Goal: Information Seeking & Learning: Learn about a topic

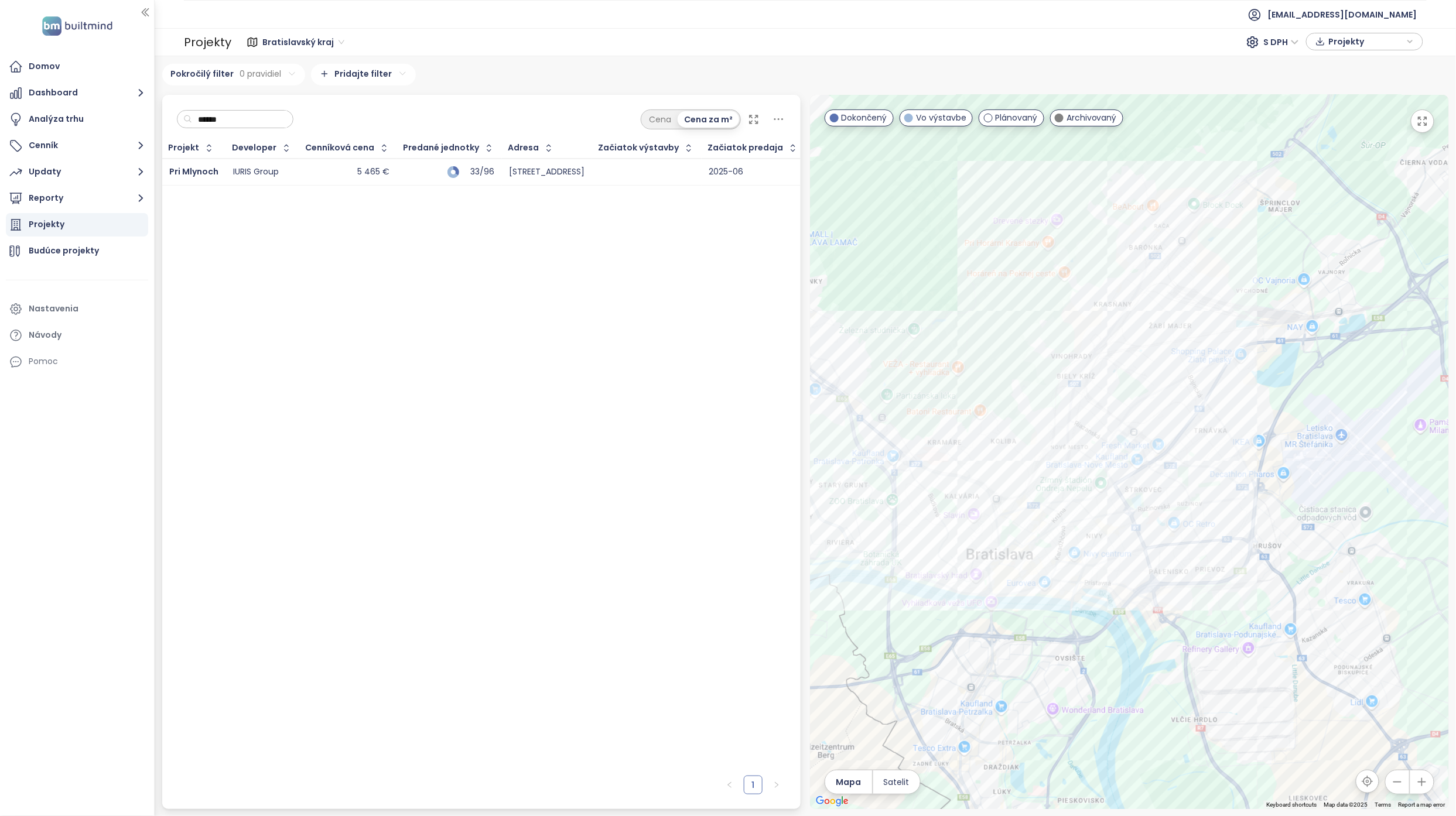
click at [239, 122] on input "******" at bounding box center [240, 119] width 95 height 17
type input "*"
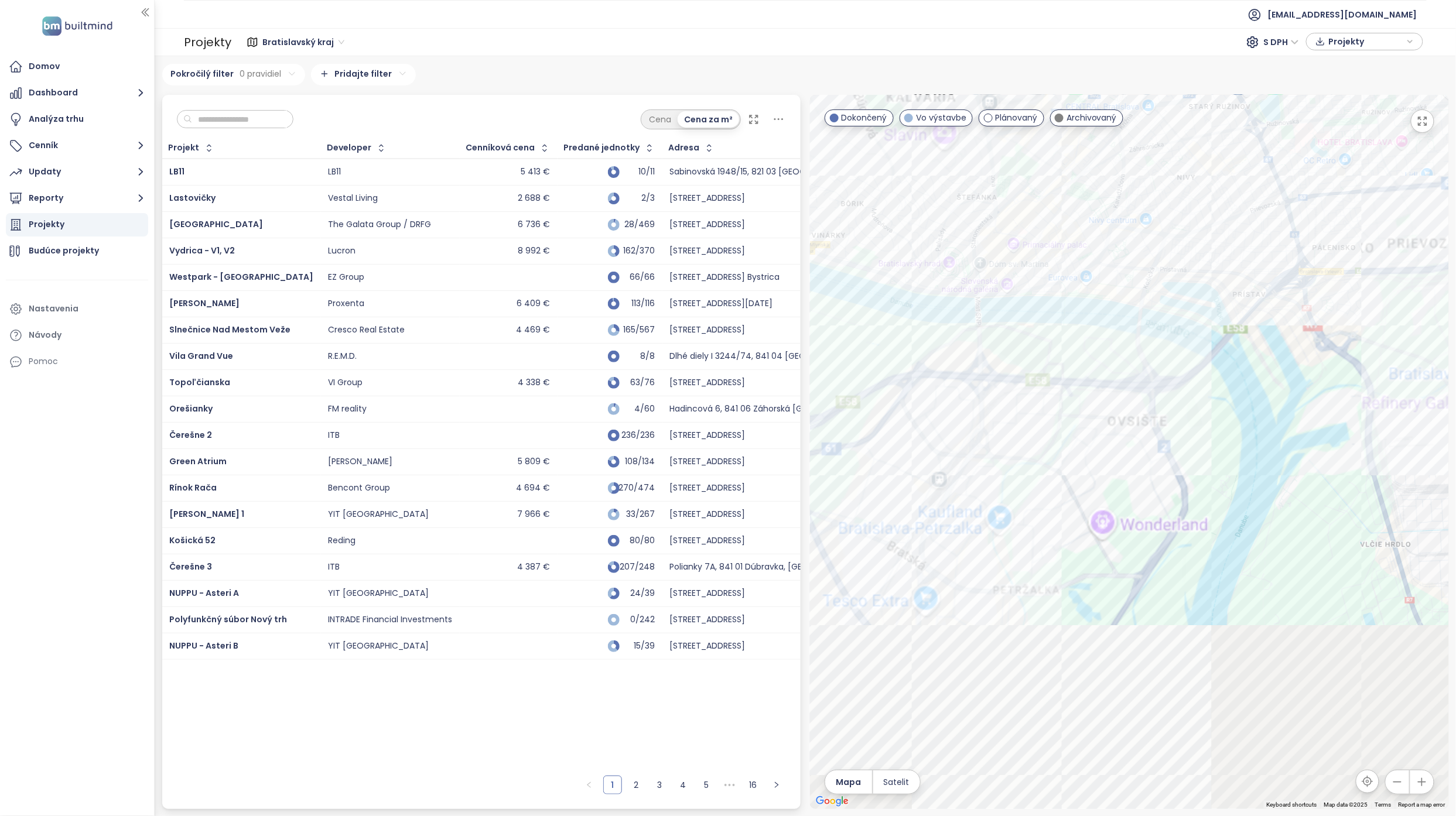
drag, startPoint x: 999, startPoint y: 675, endPoint x: 1034, endPoint y: 373, distance: 304.0
click at [1036, 376] on div at bounding box center [1129, 452] width 639 height 714
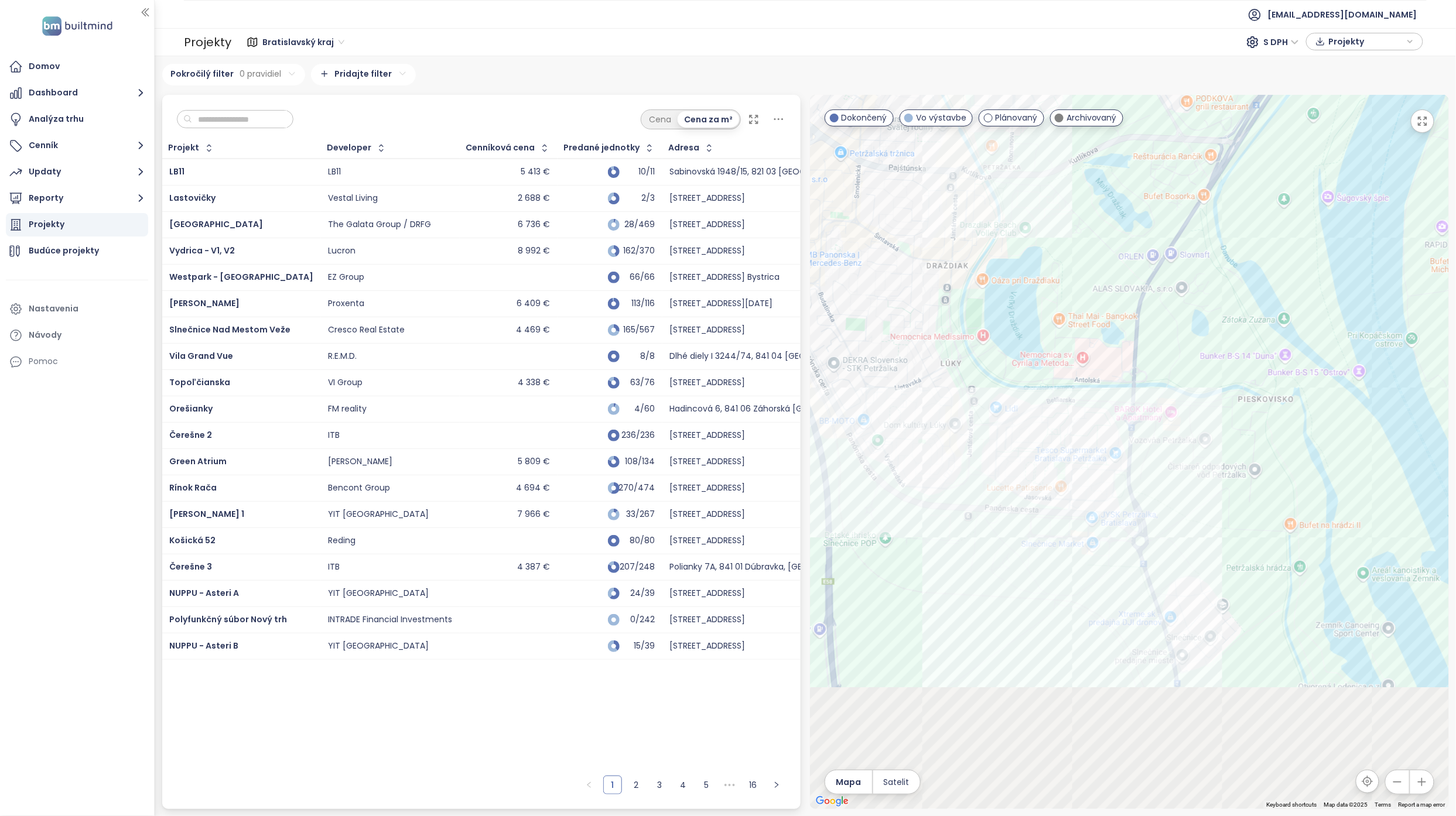
drag, startPoint x: 1079, startPoint y: 715, endPoint x: 1120, endPoint y: 567, distance: 153.6
click at [1120, 567] on div at bounding box center [1129, 452] width 639 height 714
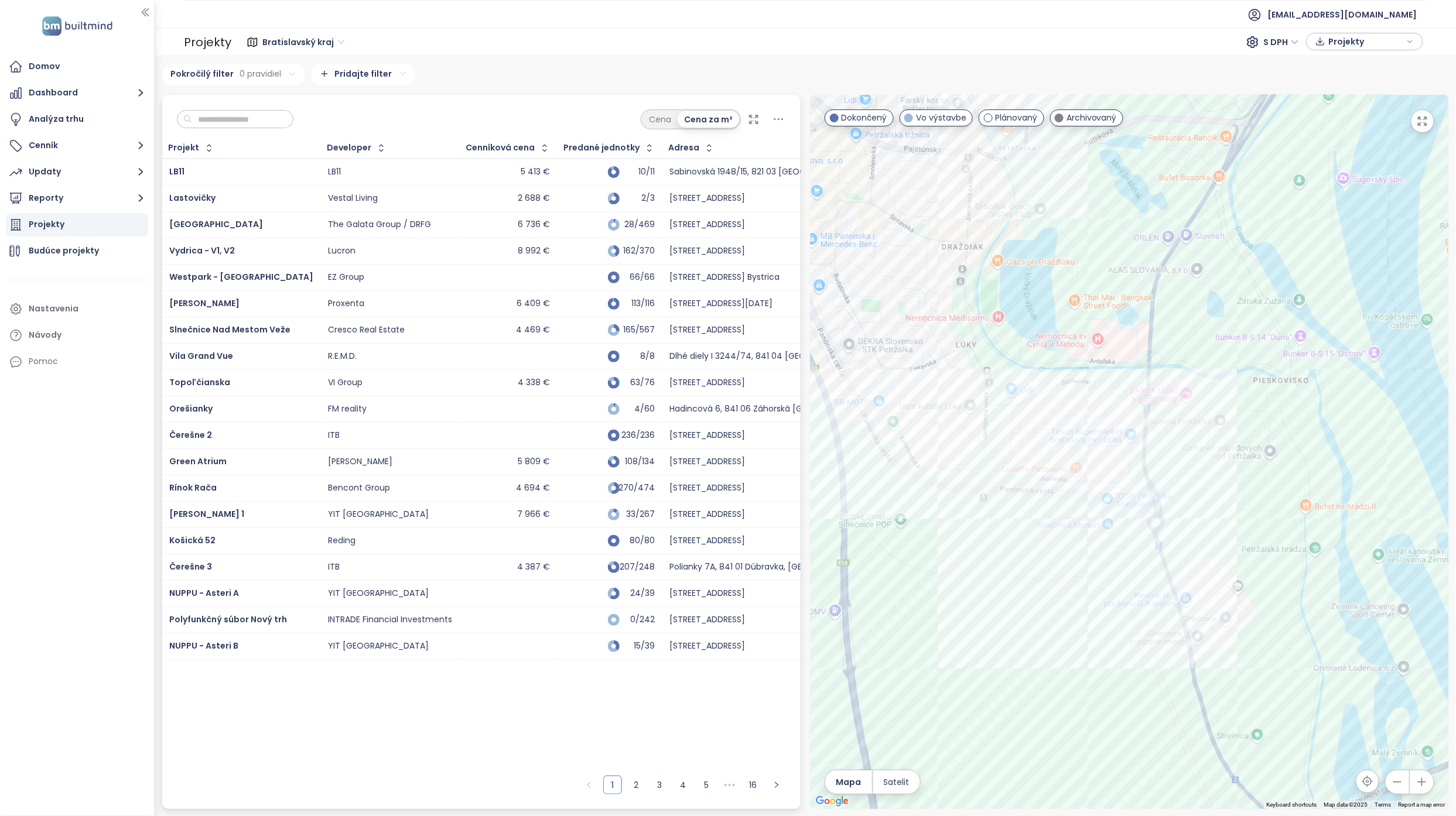
drag, startPoint x: 1137, startPoint y: 600, endPoint x: 1151, endPoint y: 578, distance: 26.1
click at [1151, 578] on div at bounding box center [1129, 452] width 639 height 714
click at [1109, 478] on div "Slnečnice Nad Mestom Veže" at bounding box center [1129, 452] width 639 height 714
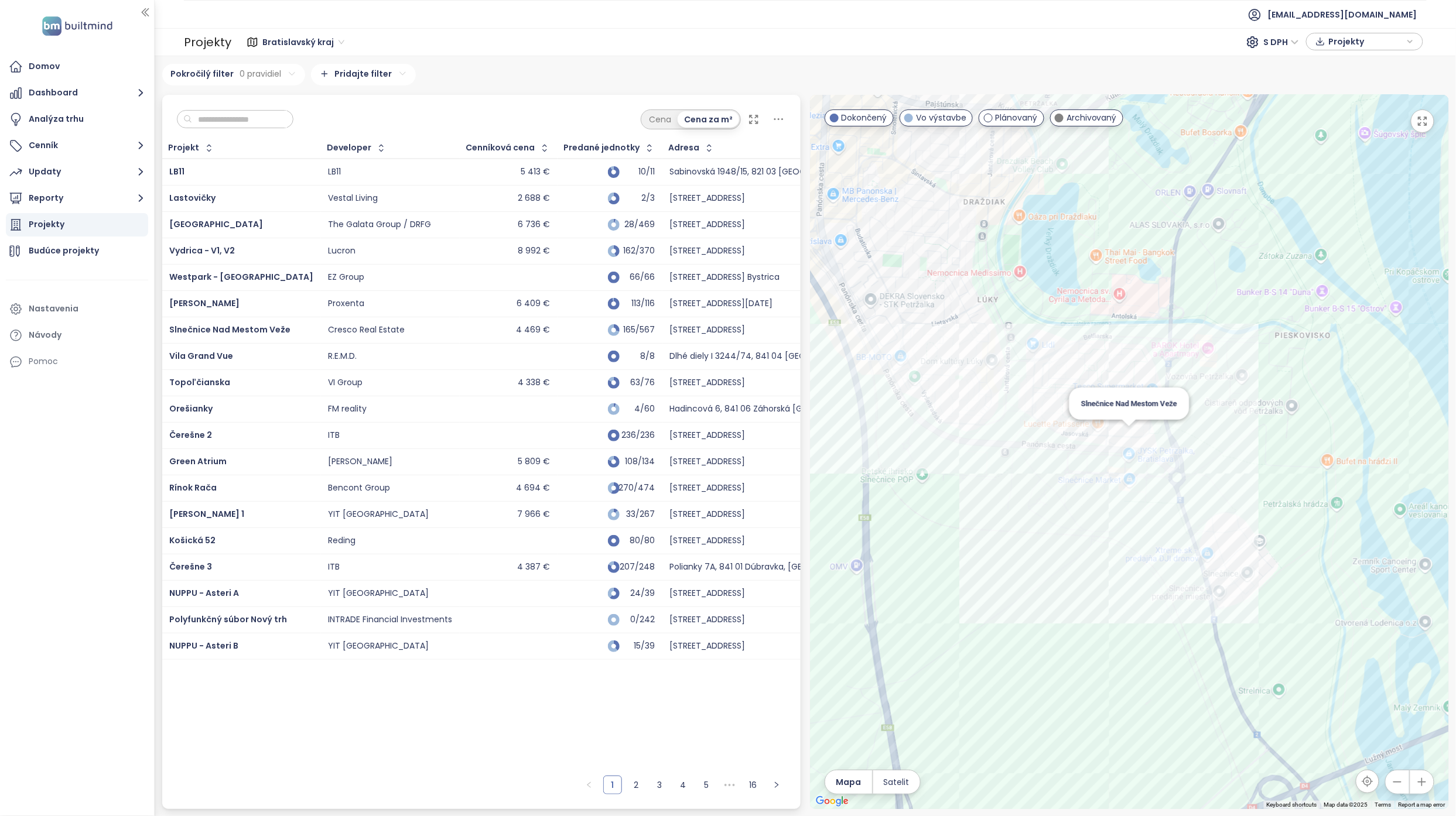
click at [1132, 430] on div "Slnečnice Nad Mestom Veže" at bounding box center [1129, 452] width 639 height 714
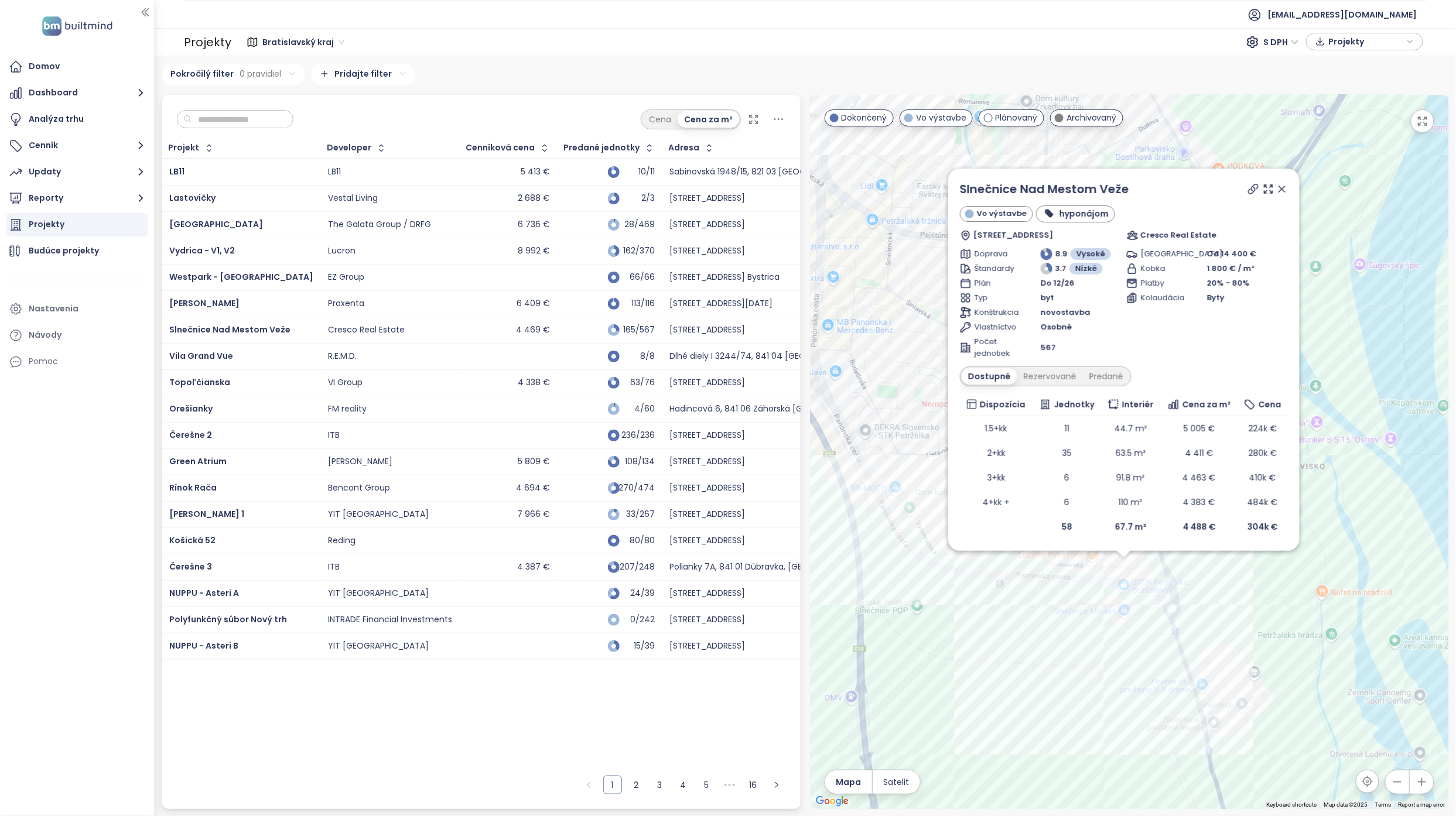
drag, startPoint x: 1342, startPoint y: 469, endPoint x: 1279, endPoint y: 254, distance: 224.0
click at [1343, 492] on div "Slnečnice Nad Mestom Veže Vo výstavbe hyponájom Jasovská, 851 07 Bratislava-Pet…" at bounding box center [1129, 452] width 639 height 714
click at [1254, 187] on icon at bounding box center [1253, 186] width 12 height 12
click at [1095, 628] on div "Slnečnice Nad Mestom Veže Vo výstavbe hyponájom Jasovská, 851 07 Bratislava-Pet…" at bounding box center [1129, 452] width 639 height 714
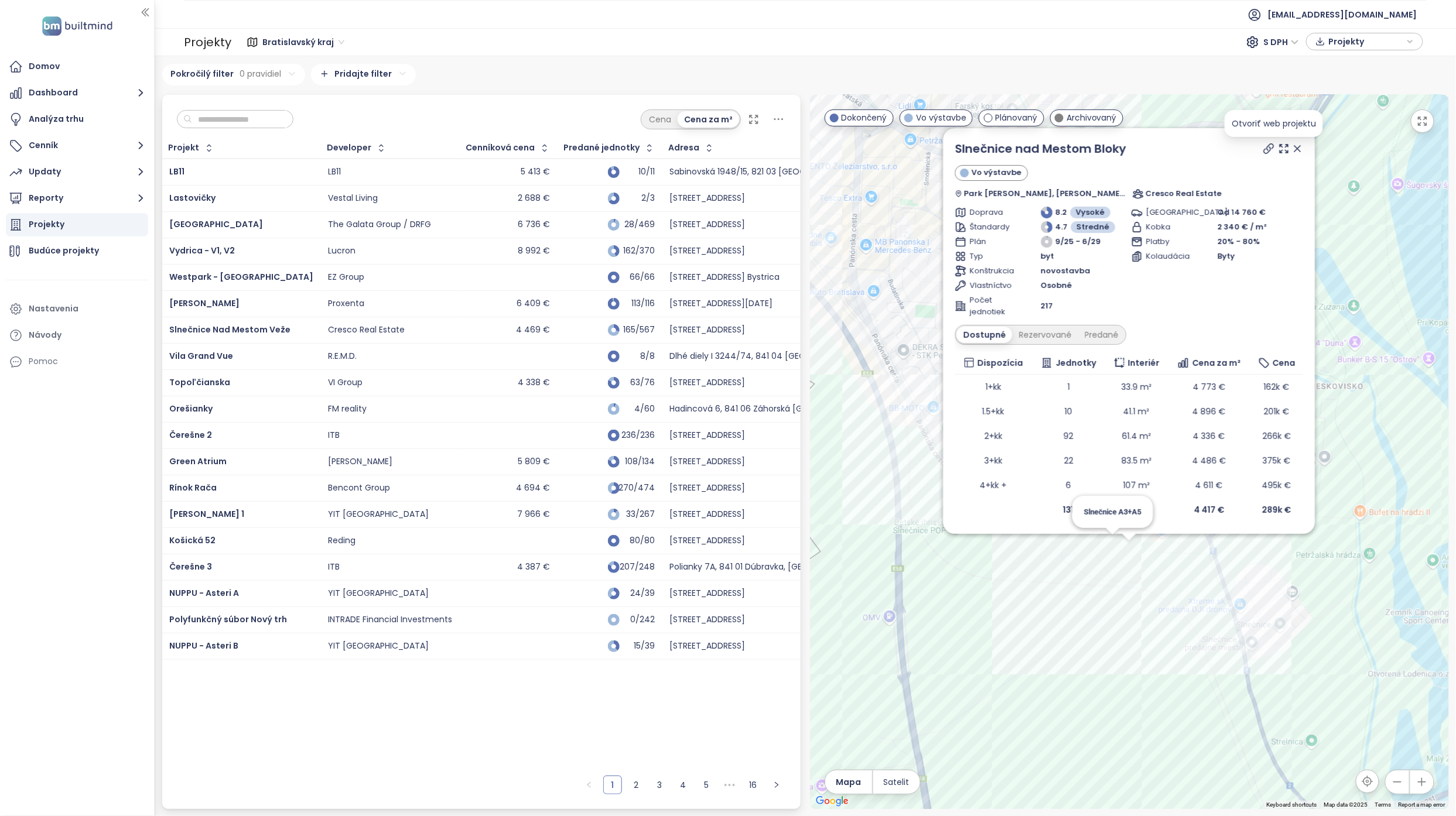
click at [1274, 146] on icon at bounding box center [1269, 149] width 12 height 12
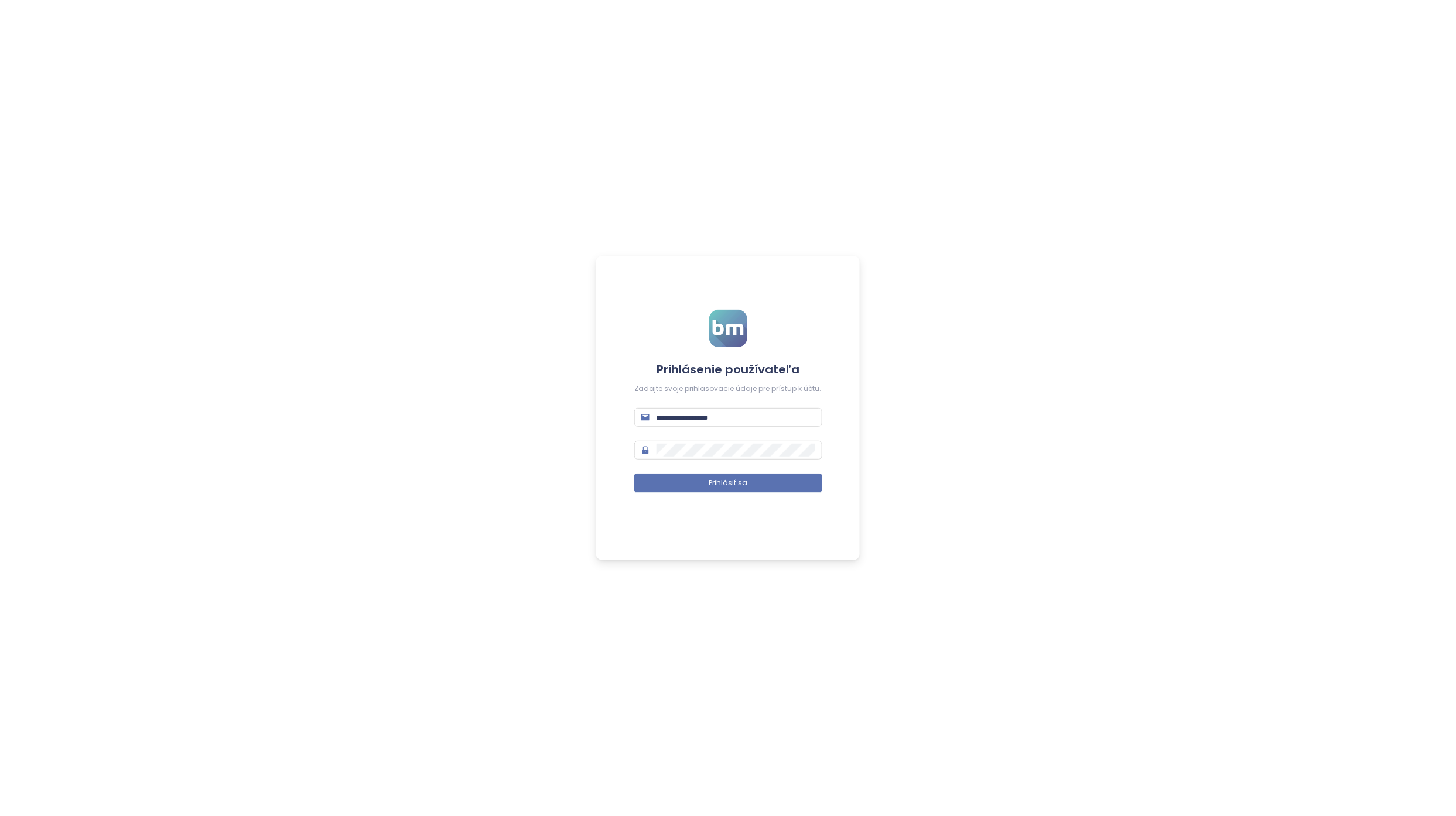
type input "**********"
click at [1334, 173] on div "**********" at bounding box center [728, 408] width 1456 height 816
click at [1419, 29] on icon "close" at bounding box center [1421, 32] width 8 height 8
click at [1173, 249] on div "**********" at bounding box center [728, 408] width 1456 height 816
click at [690, 485] on button "Prihlásiť sa" at bounding box center [728, 482] width 186 height 19
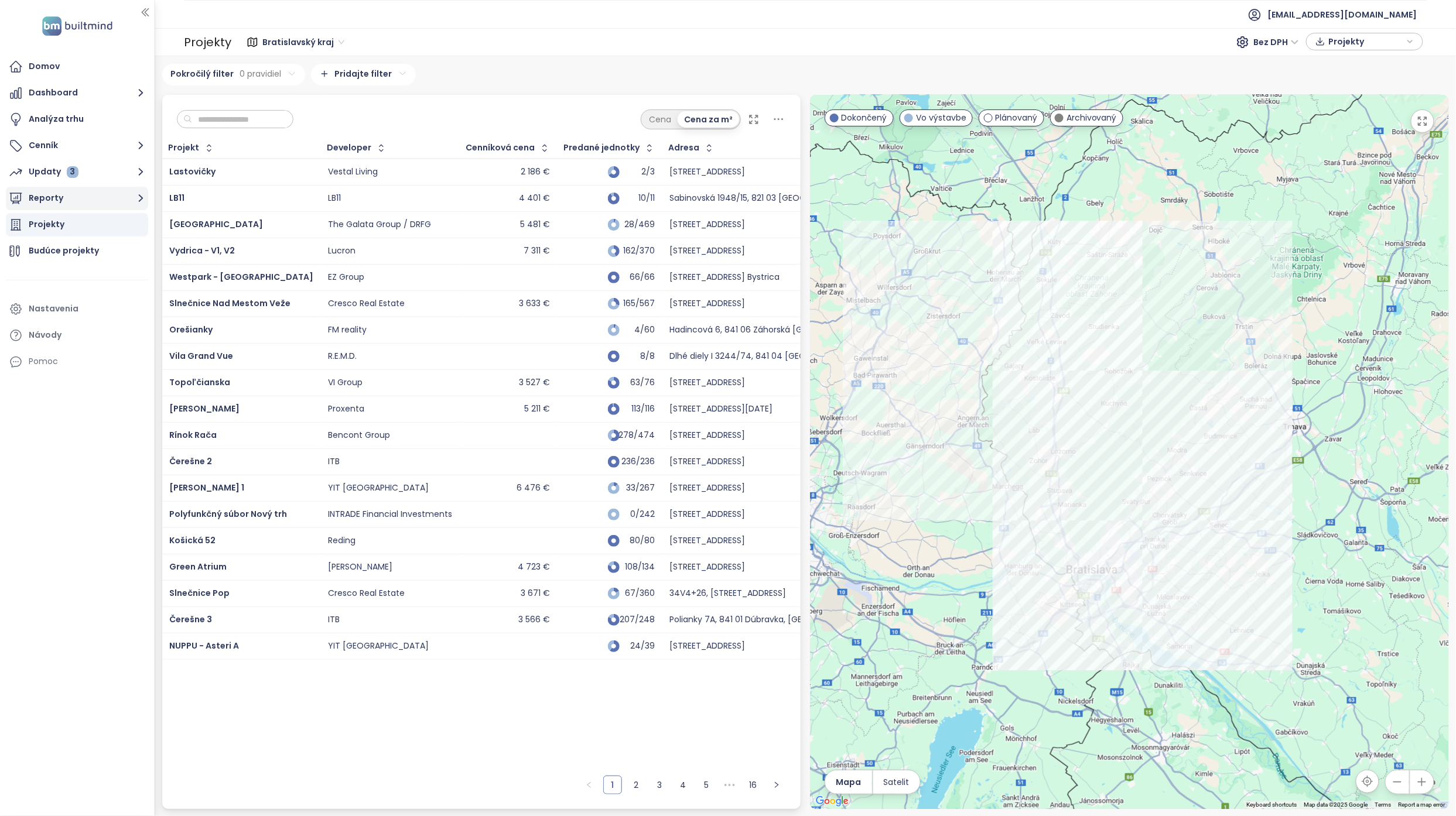
click at [75, 200] on button "Reporty" at bounding box center [77, 198] width 142 height 24
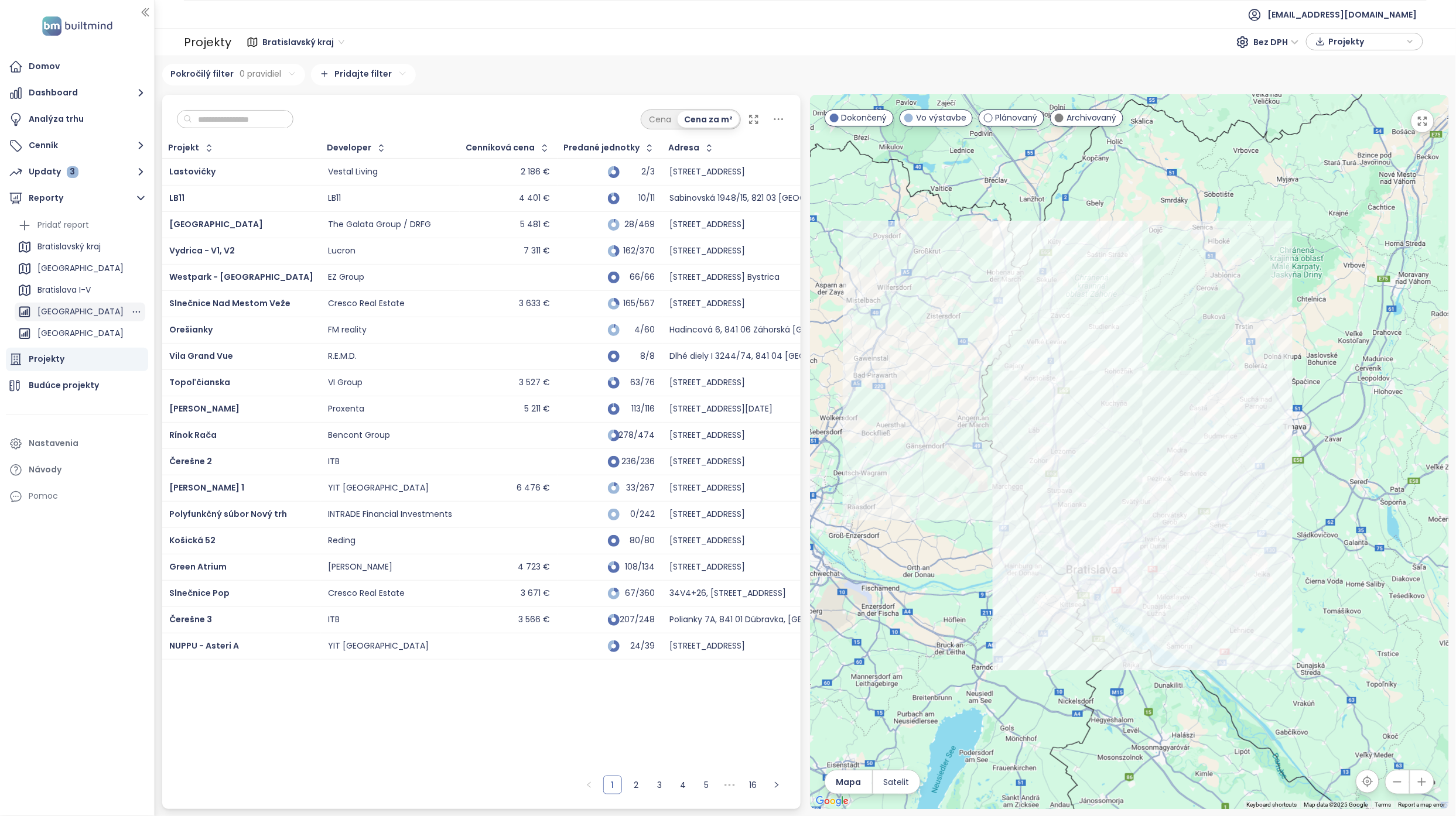
click at [105, 309] on div "BRATISLAVA CITY" at bounding box center [80, 311] width 131 height 19
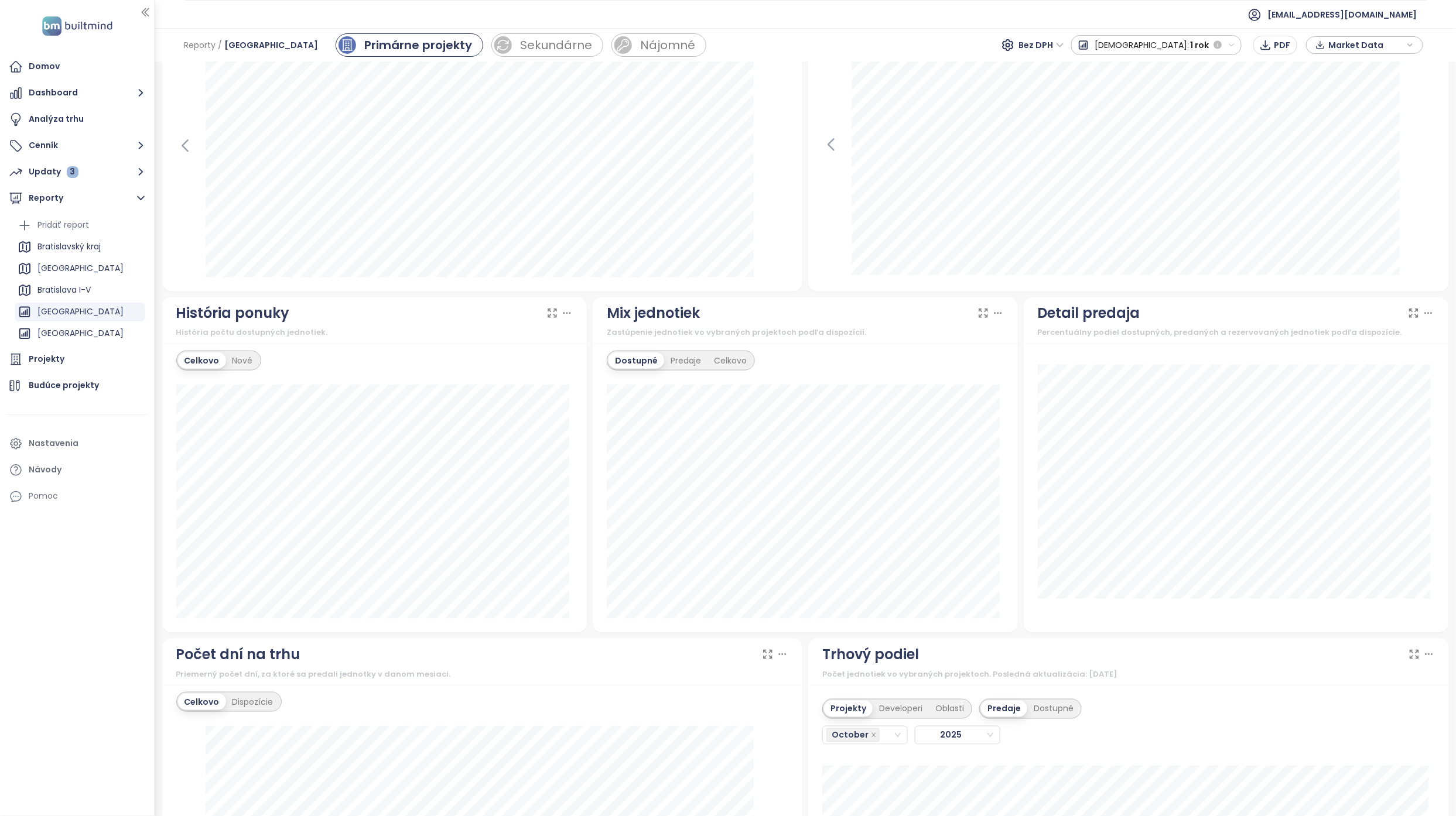
scroll to position [468, 0]
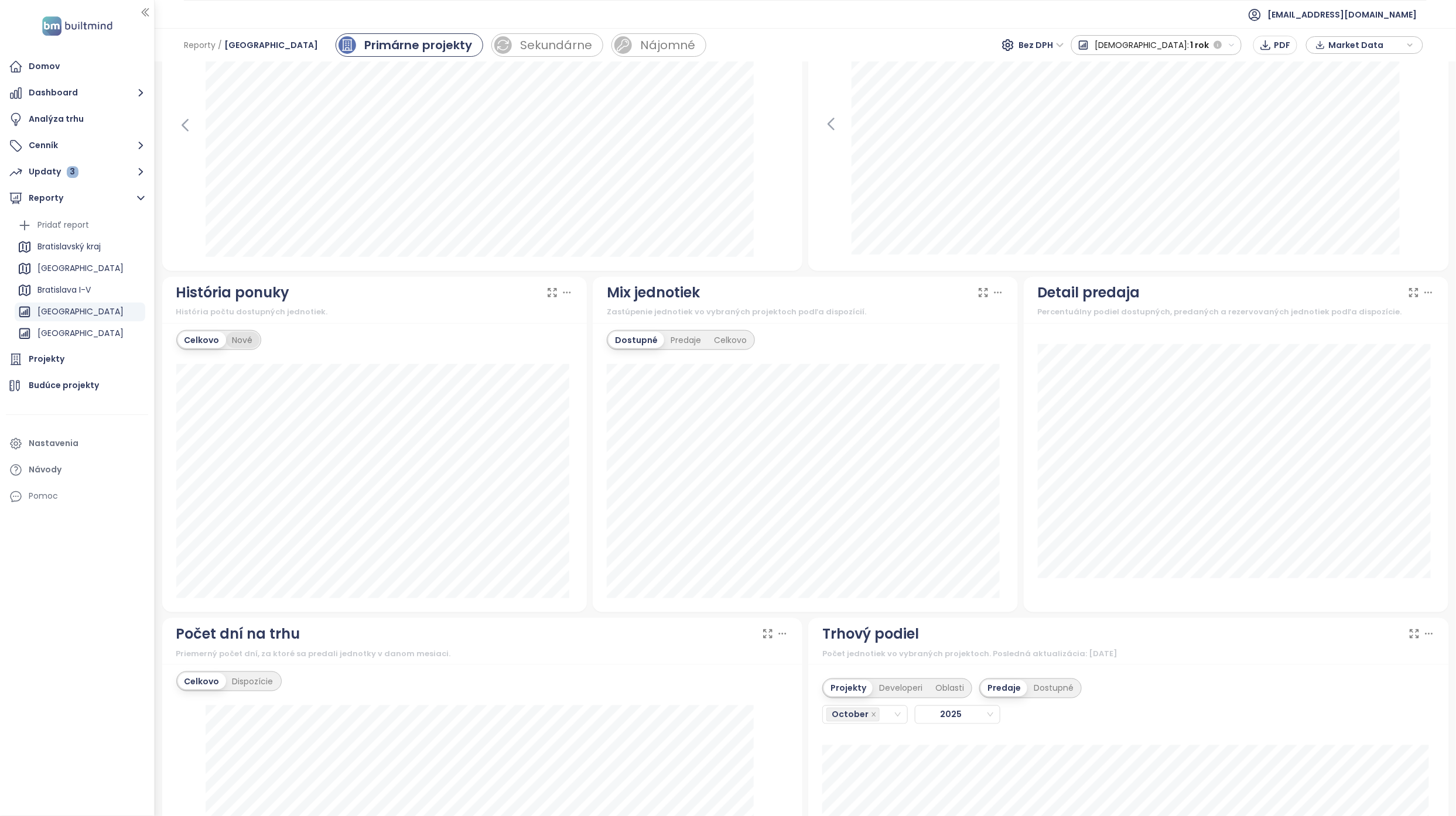
click at [244, 338] on div "Nové" at bounding box center [243, 340] width 33 height 17
click at [208, 340] on div "Celkovo" at bounding box center [201, 340] width 46 height 17
click at [566, 293] on icon at bounding box center [567, 293] width 12 height 12
click at [562, 294] on icon at bounding box center [567, 293] width 12 height 12
click at [429, 302] on div "História ponuky" at bounding box center [375, 293] width 397 height 22
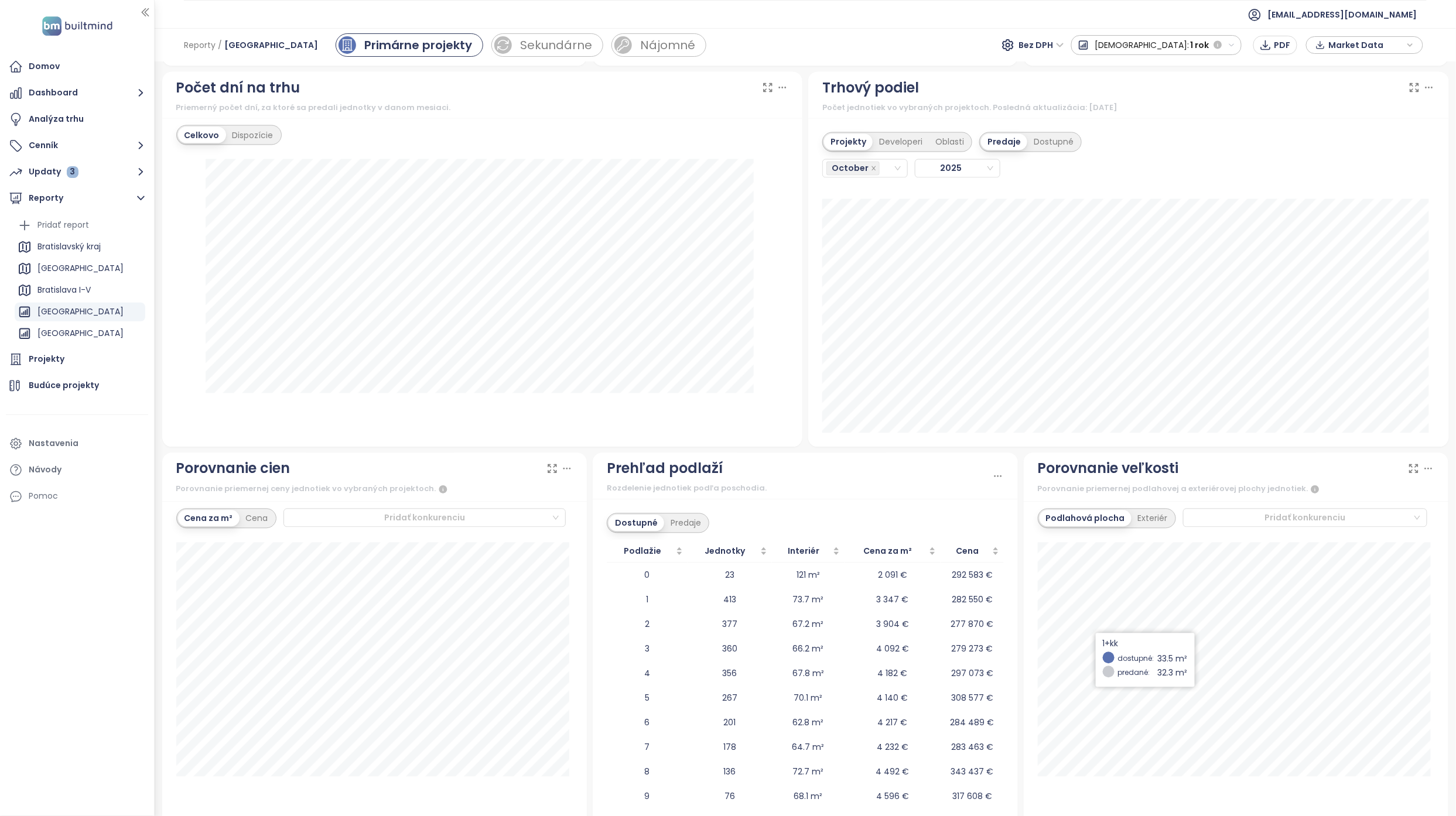
scroll to position [1064, 0]
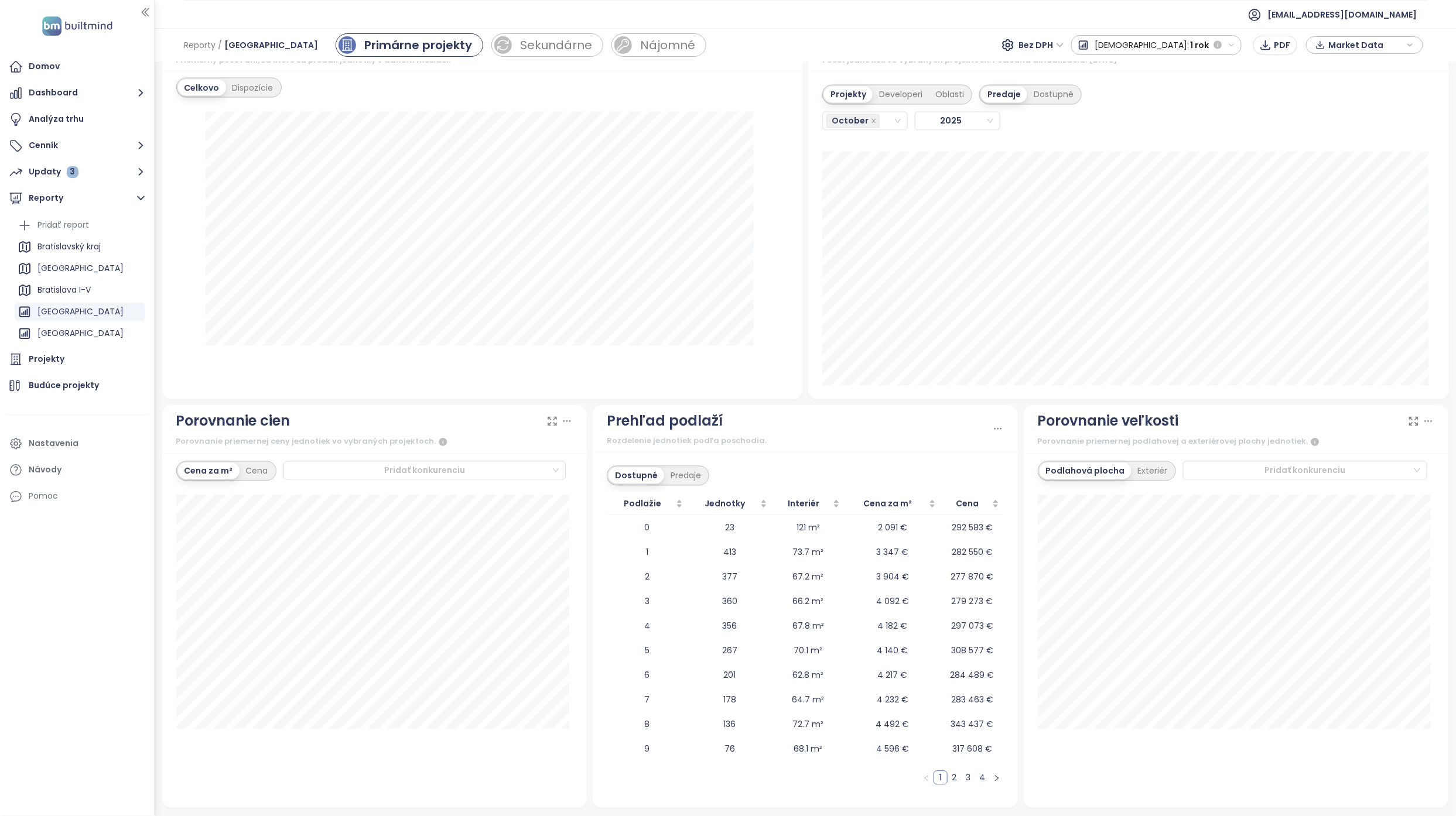
click at [948, 777] on link "2" at bounding box center [954, 778] width 13 height 13
click at [962, 777] on link "3" at bounding box center [968, 778] width 13 height 13
click at [976, 775] on link "4" at bounding box center [982, 778] width 13 height 13
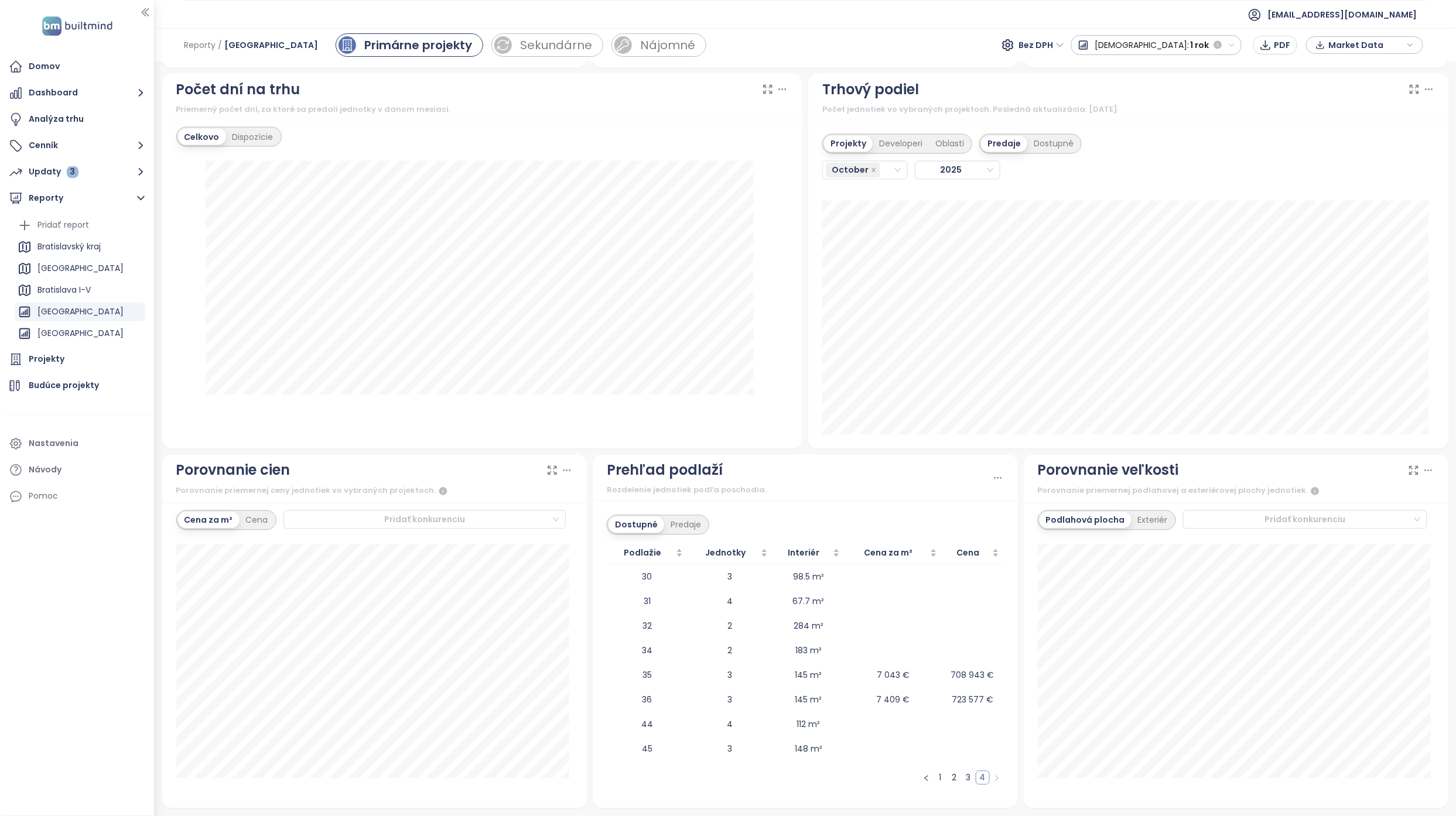
scroll to position [1015, 0]
click at [920, 772] on button "button" at bounding box center [927, 778] width 14 height 14
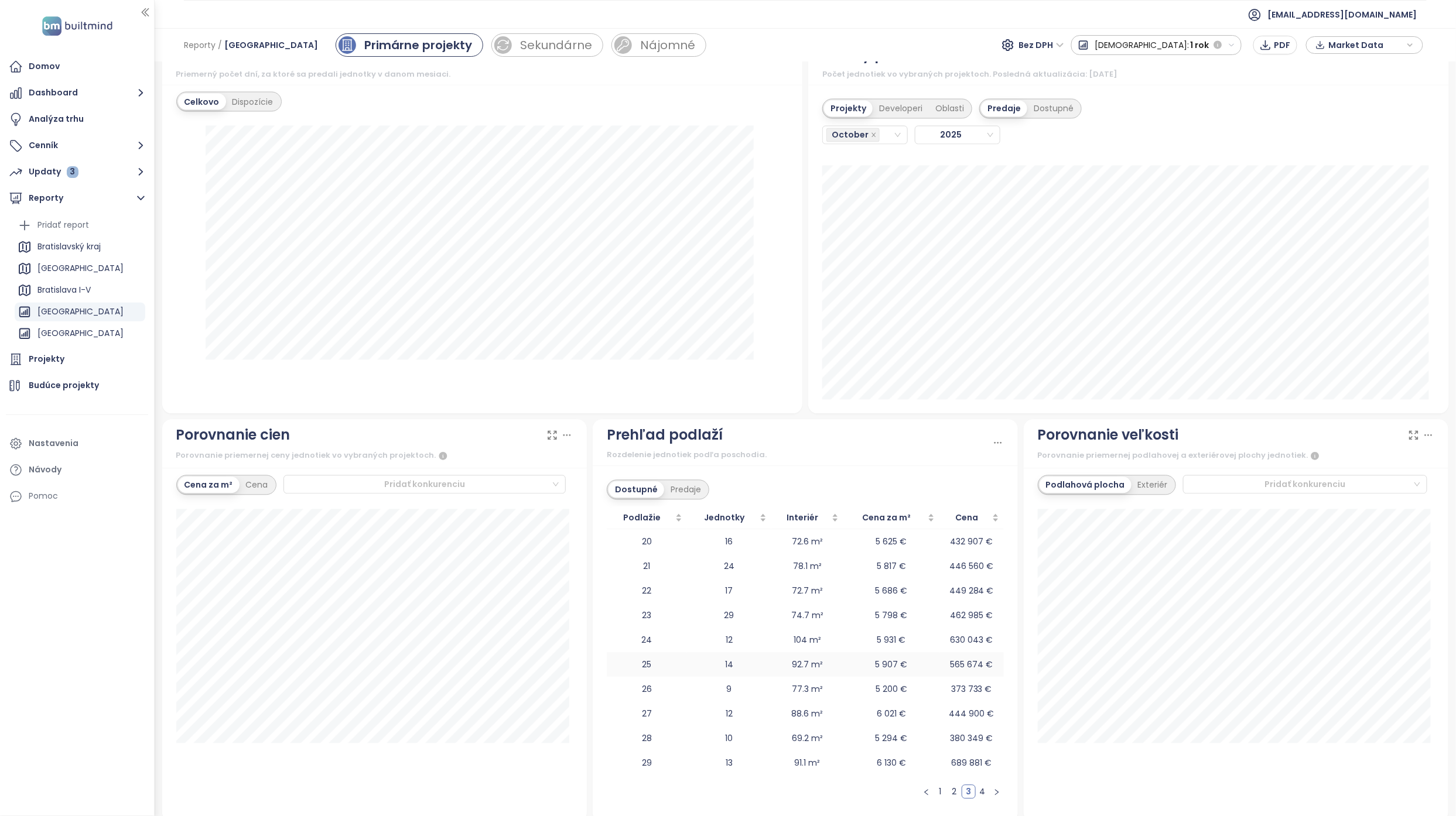
scroll to position [1064, 0]
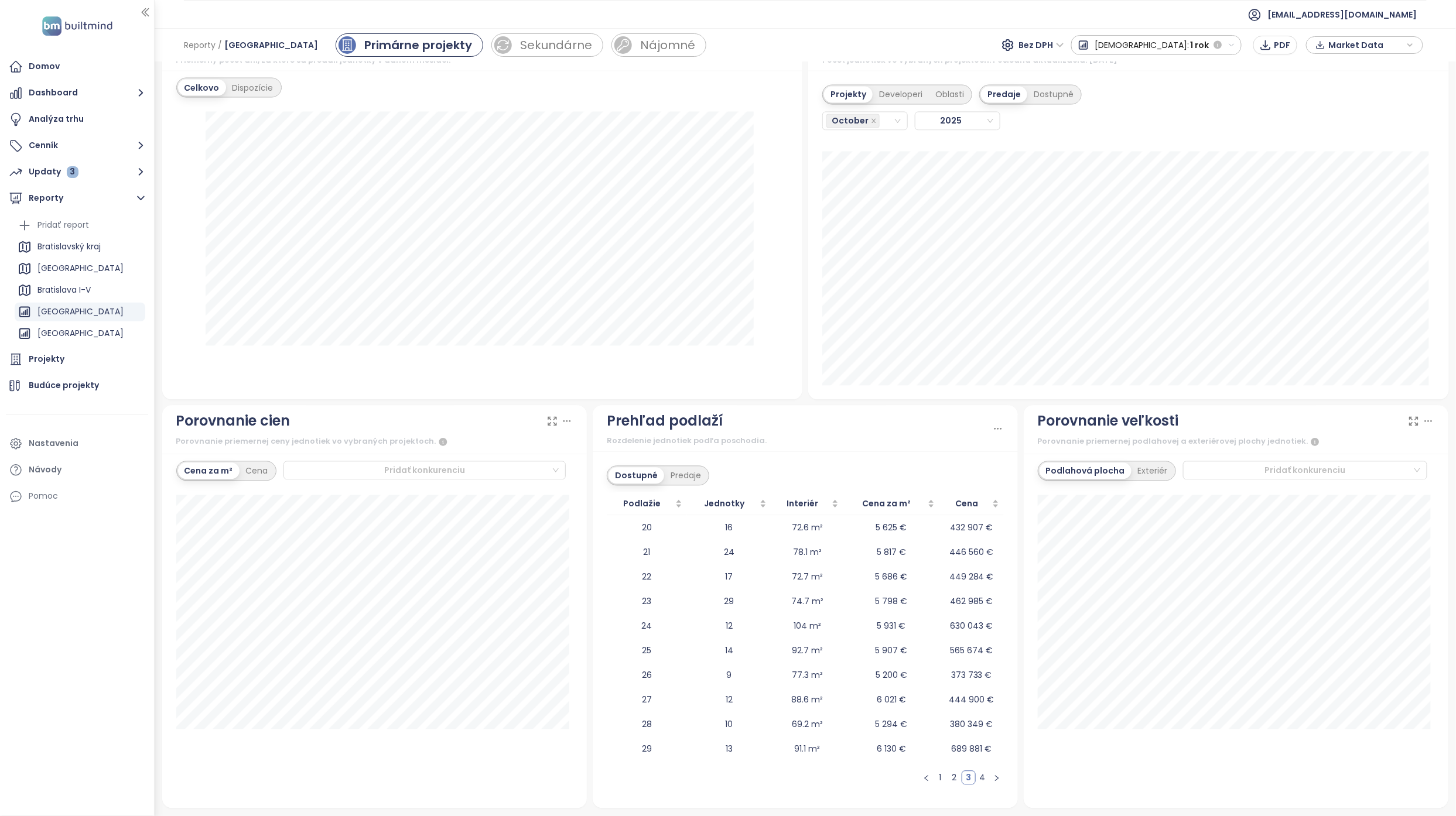
click at [934, 780] on link "1" at bounding box center [940, 778] width 13 height 13
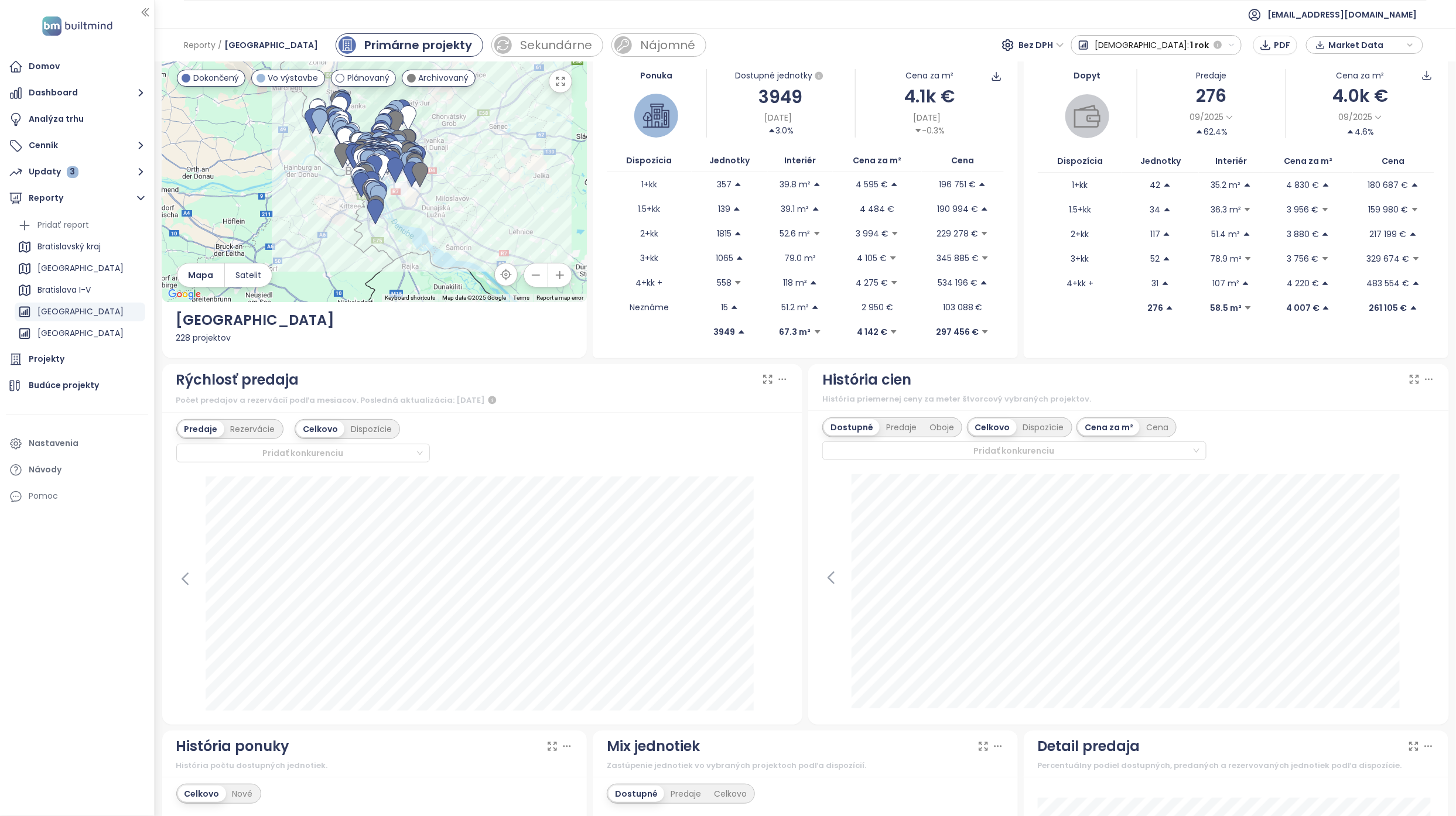
scroll to position [0, 0]
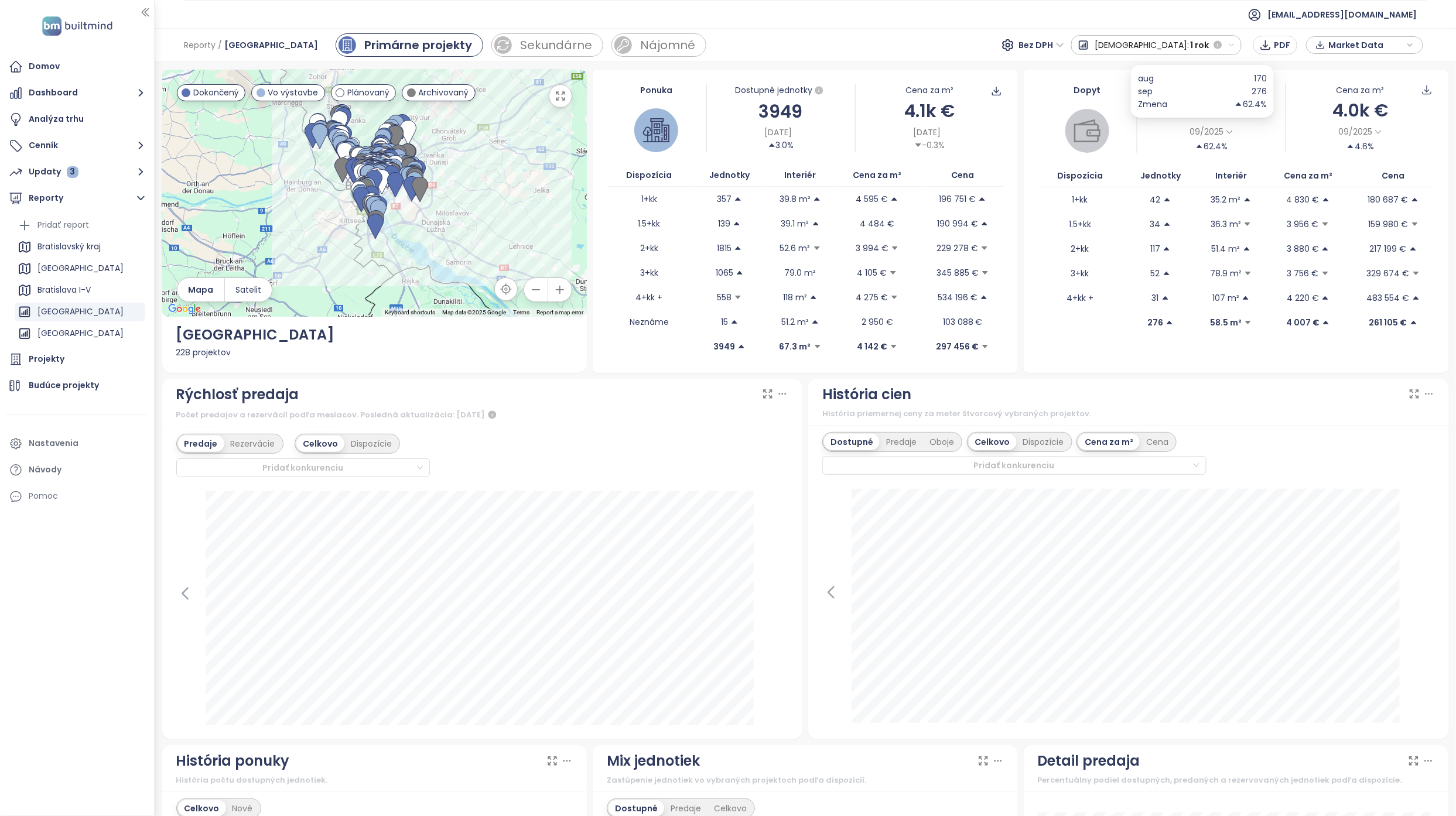
click at [1225, 130] on icon at bounding box center [1230, 132] width 9 height 9
click at [1213, 164] on div "3 mesiace" at bounding box center [1216, 164] width 60 height 16
click at [1245, 129] on icon at bounding box center [1249, 132] width 9 height 9
click at [1190, 143] on div "1 mesiac" at bounding box center [1197, 148] width 60 height 16
click at [1423, 90] on icon at bounding box center [1427, 89] width 8 height 8
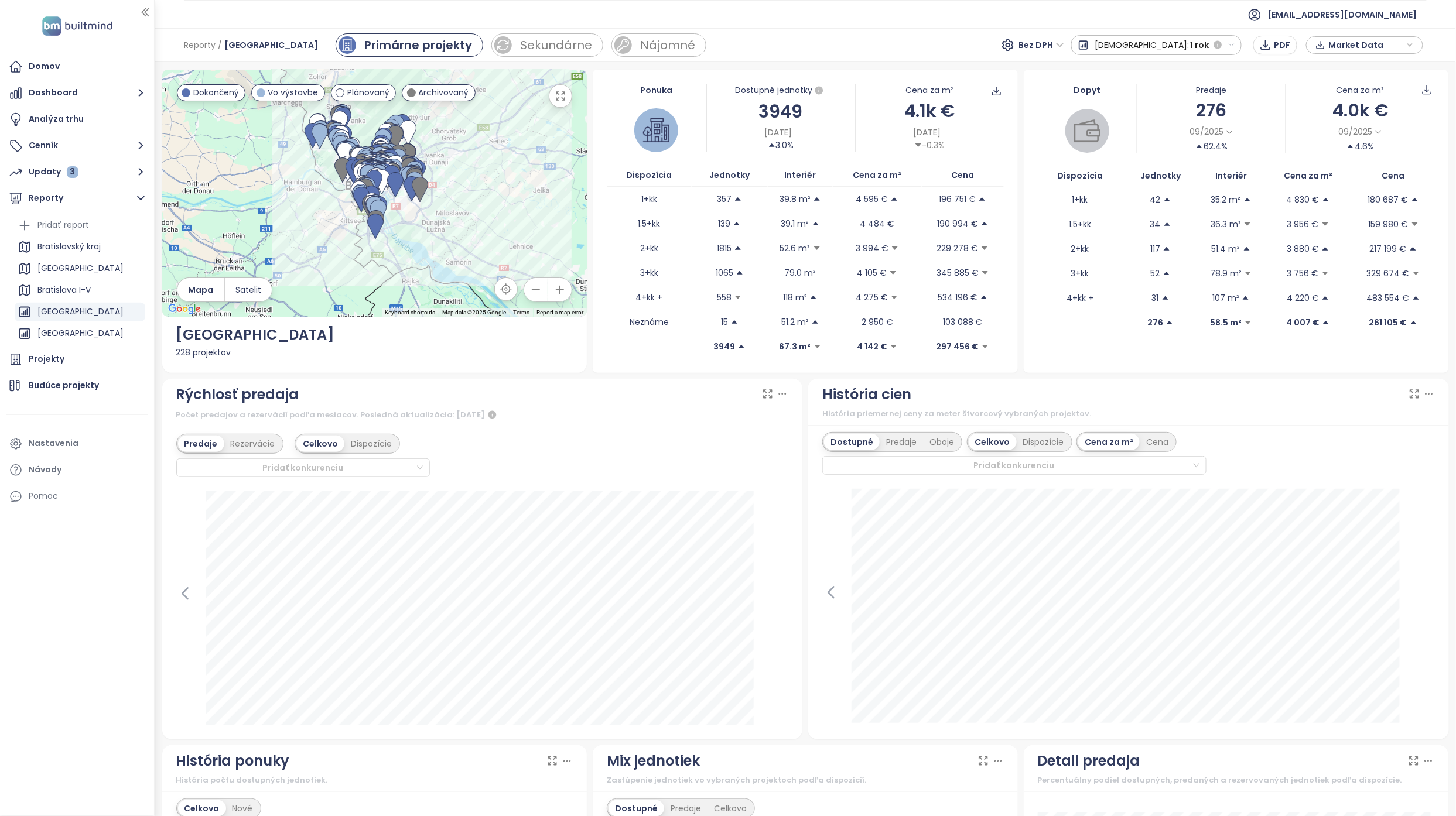
click at [1260, 124] on div "09/2025 62.4%" at bounding box center [1211, 138] width 148 height 29
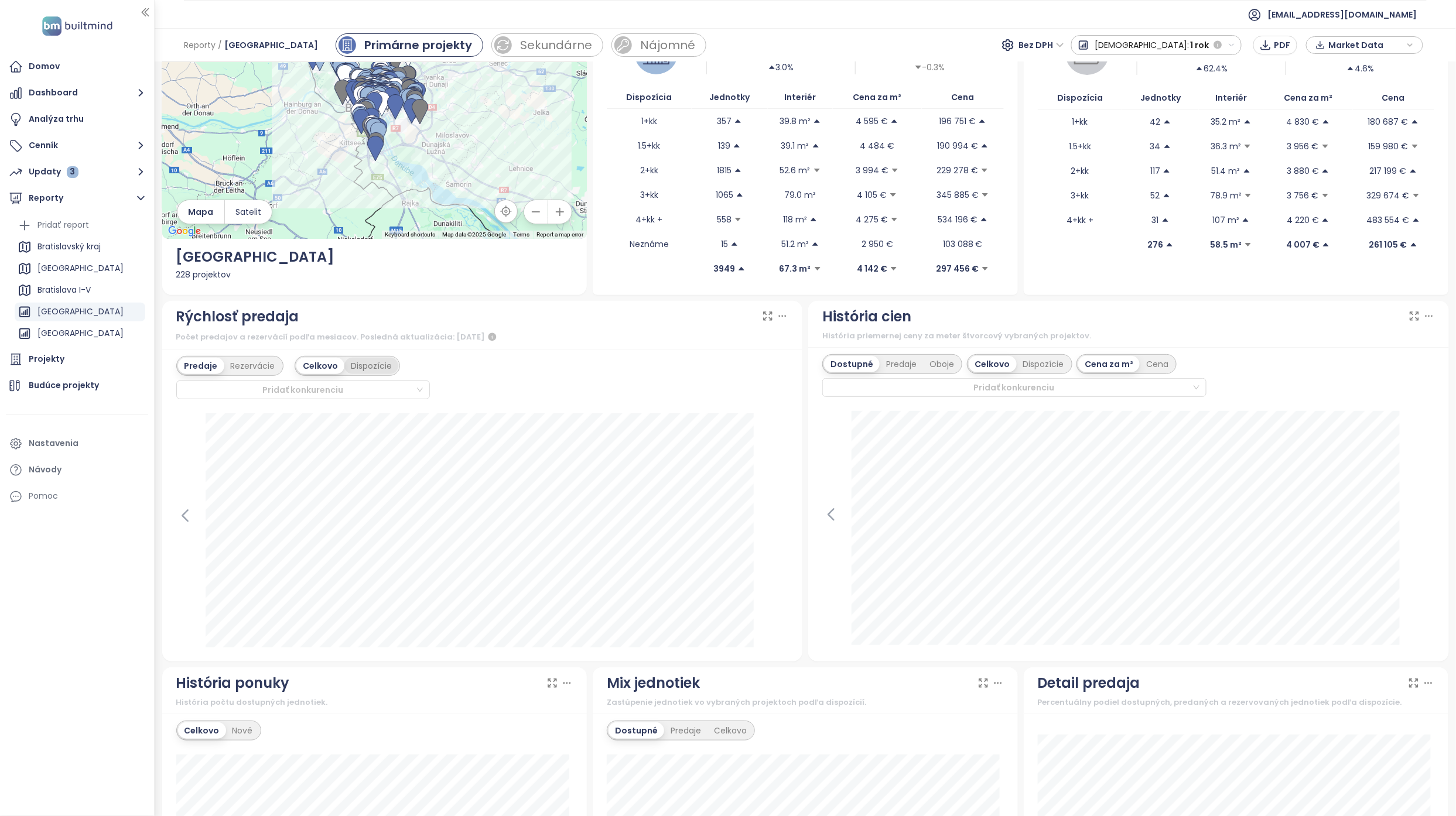
click at [377, 368] on div "Dispozície" at bounding box center [371, 366] width 54 height 17
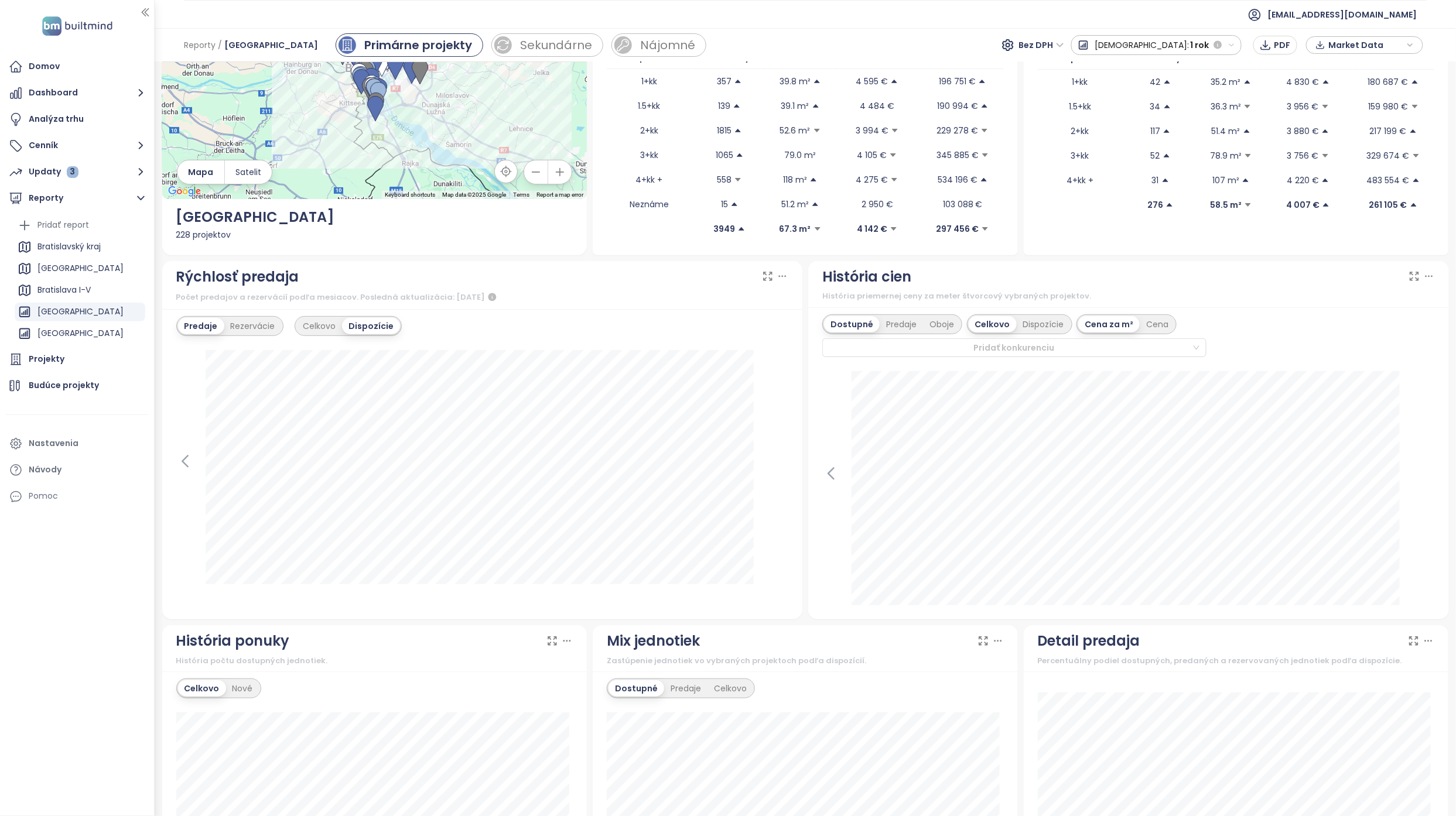
scroll to position [156, 0]
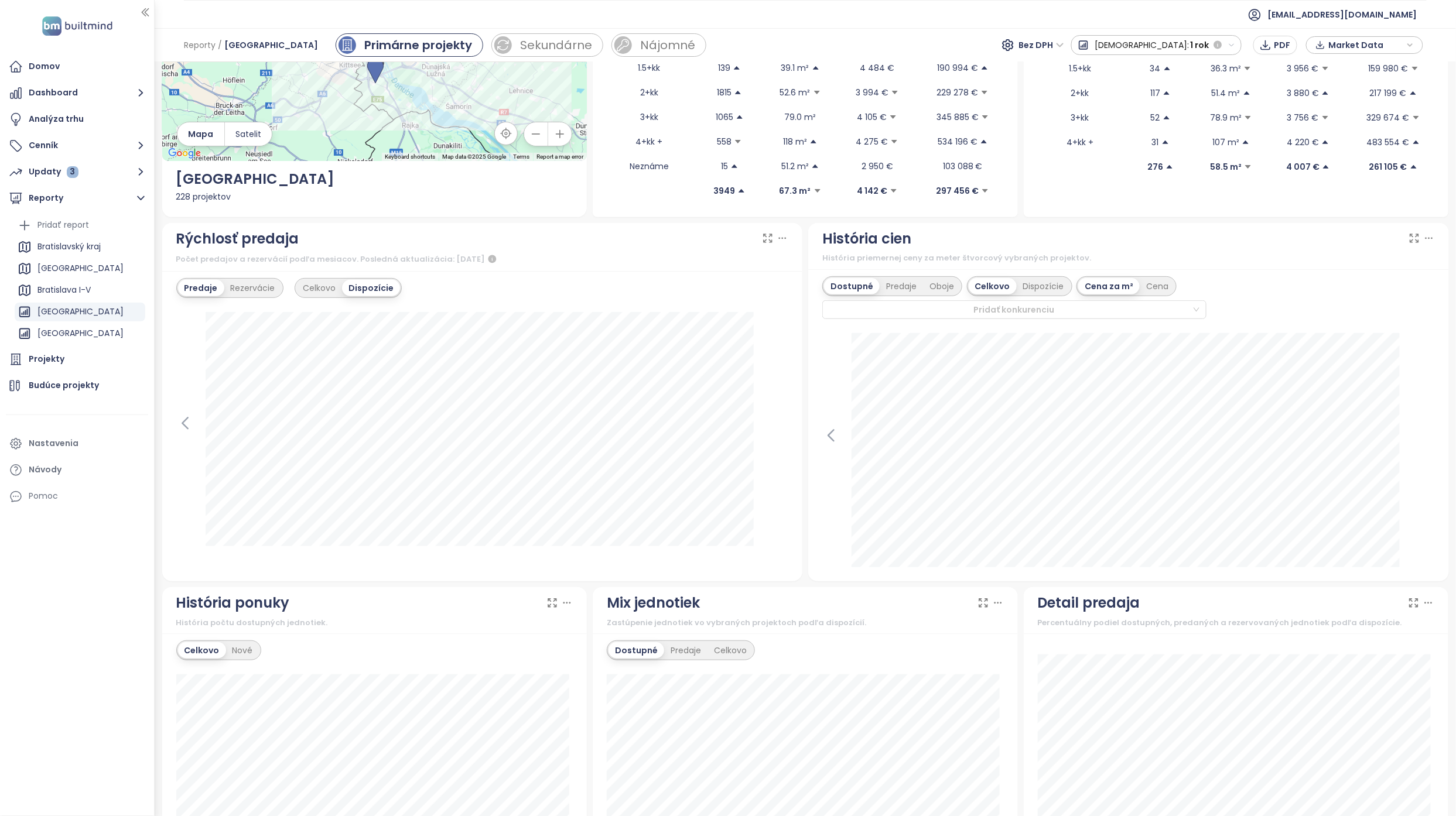
click at [762, 234] on icon at bounding box center [768, 238] width 12 height 12
